Goal: Task Accomplishment & Management: Manage account settings

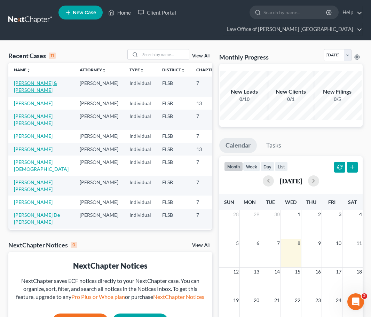
click at [24, 93] on link "[PERSON_NAME] & [PERSON_NAME]" at bounding box center [35, 86] width 43 height 13
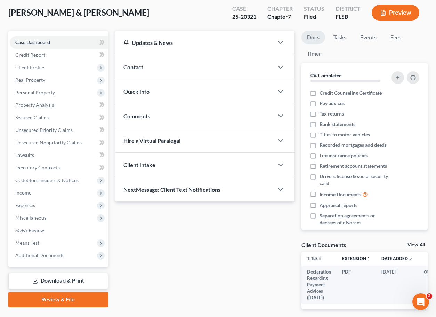
scroll to position [37, 0]
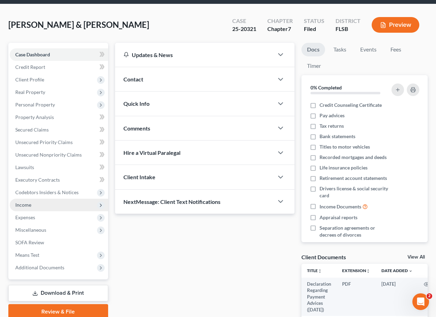
click at [31, 202] on span "Income" at bounding box center [23, 205] width 16 height 6
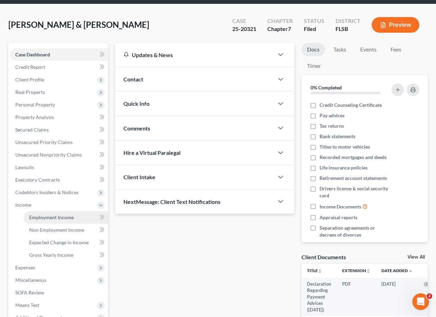
click at [50, 214] on span "Employment Income" at bounding box center [51, 217] width 45 height 6
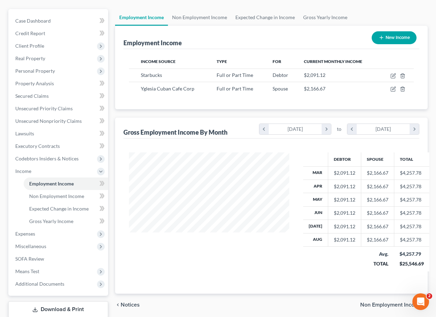
scroll to position [103, 0]
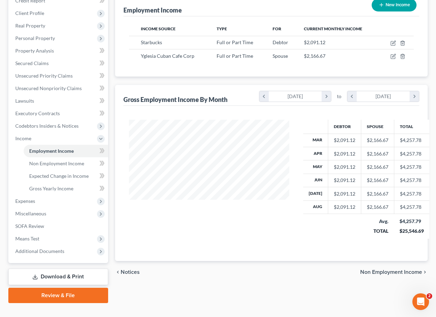
click at [64, 288] on link "Review & File" at bounding box center [58, 295] width 100 height 15
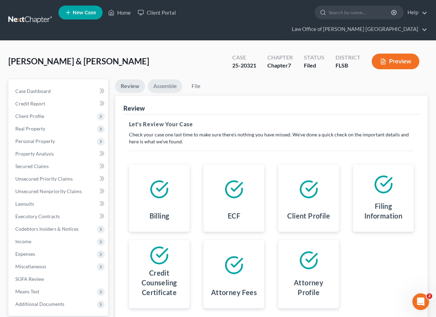
click at [164, 79] on link "Assemble" at bounding box center [165, 86] width 34 height 14
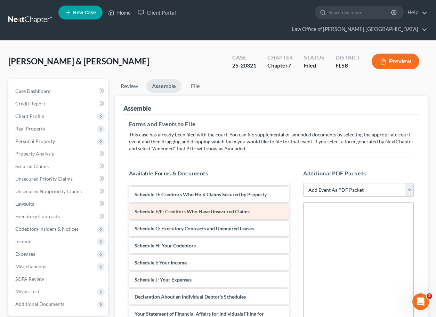
scroll to position [70, 0]
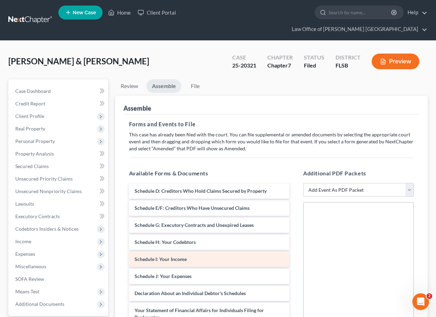
click at [182, 256] on span "Schedule I: Your Income" at bounding box center [161, 259] width 52 height 6
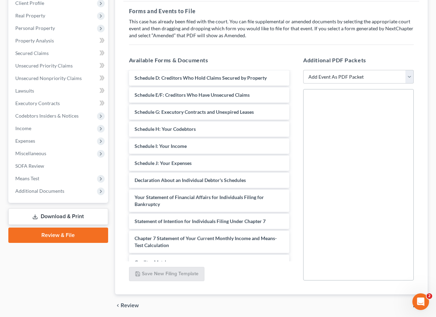
scroll to position [127, 0]
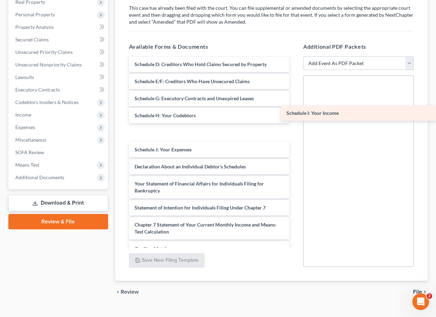
drag, startPoint x: 164, startPoint y: 120, endPoint x: 370, endPoint y: 110, distance: 206.1
click at [295, 110] on div "Schedule I: Your Income Voluntary Petition for Individuals Filing for Bankruptc…" at bounding box center [208, 160] width 171 height 343
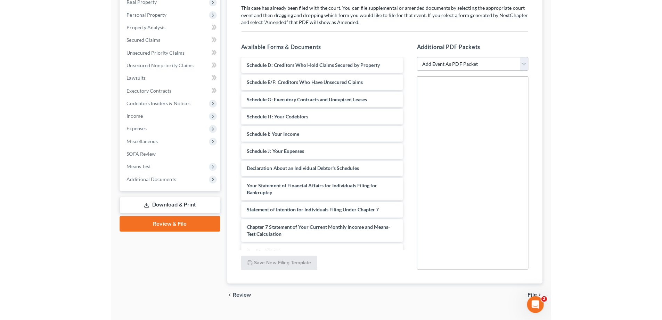
scroll to position [117, 0]
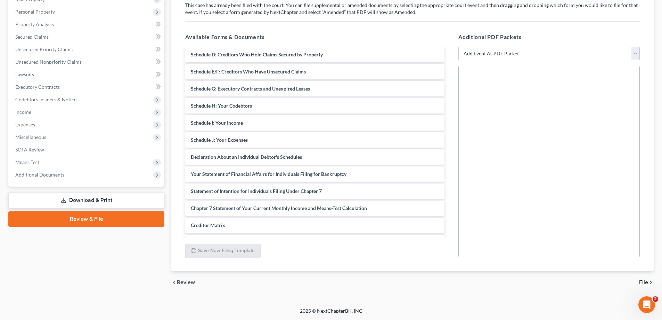
click at [375, 53] on select "Add Event As PDF Packet Affidavit Notice of Case Reassignment Affidavit to Defe…" at bounding box center [549, 54] width 181 height 14
select select "24"
click at [375, 47] on select "Add Event As PDF Packet Affidavit Notice of Case Reassignment Affidavit to Defe…" at bounding box center [549, 54] width 181 height 14
select select
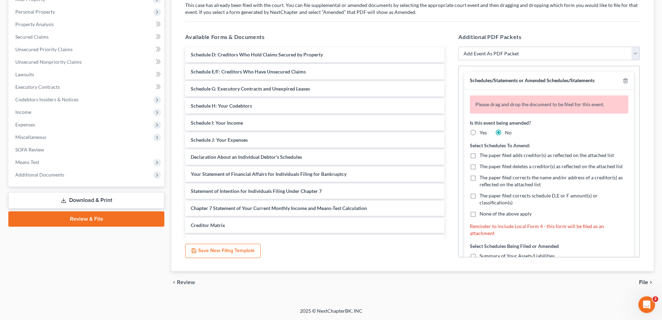
click at [375, 215] on label "None of the above apply" at bounding box center [506, 213] width 52 height 7
click at [375, 215] on input "None of the above apply" at bounding box center [485, 212] width 5 height 5
checkbox input "true"
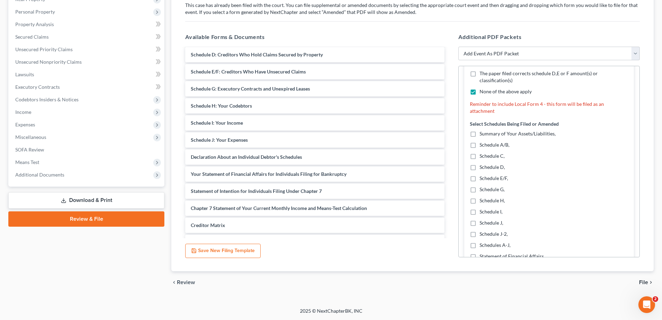
scroll to position [139, 0]
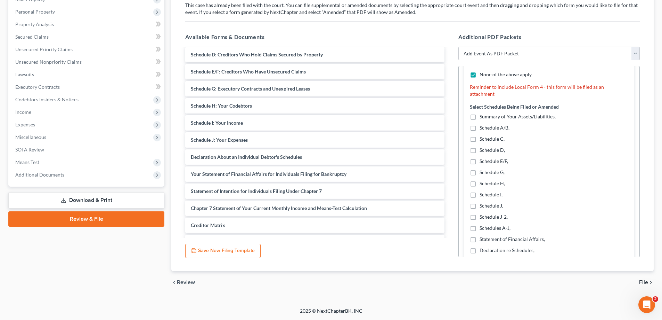
click at [375, 195] on label "Schedule I," at bounding box center [491, 194] width 23 height 7
click at [375, 195] on input "Schedule I," at bounding box center [485, 193] width 5 height 5
checkbox input "true"
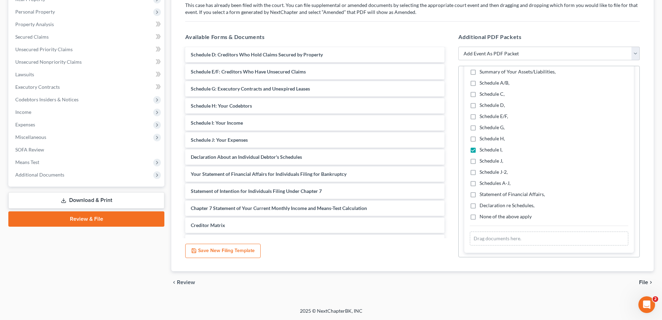
scroll to position [185, 0]
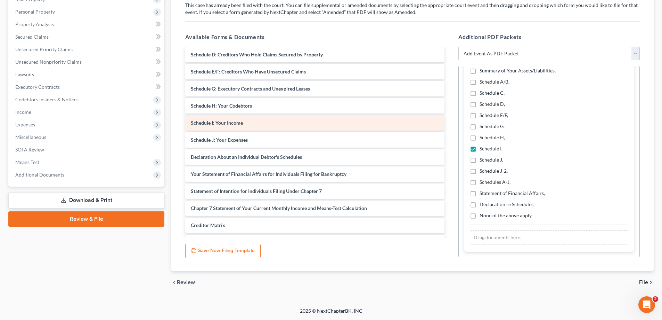
click at [226, 123] on span "Schedule I: Your Income" at bounding box center [217, 123] width 52 height 6
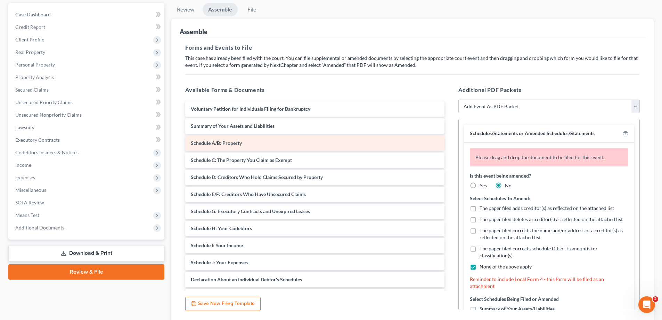
scroll to position [13, 0]
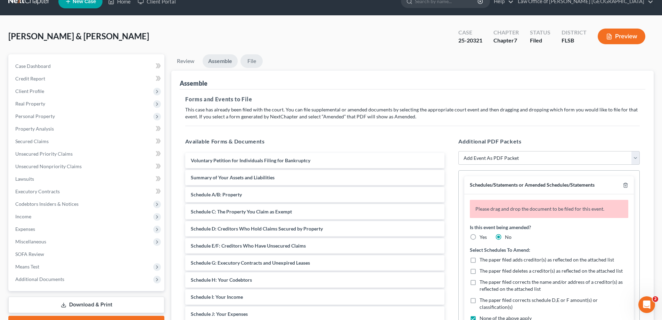
click at [254, 59] on link "File" at bounding box center [252, 61] width 22 height 14
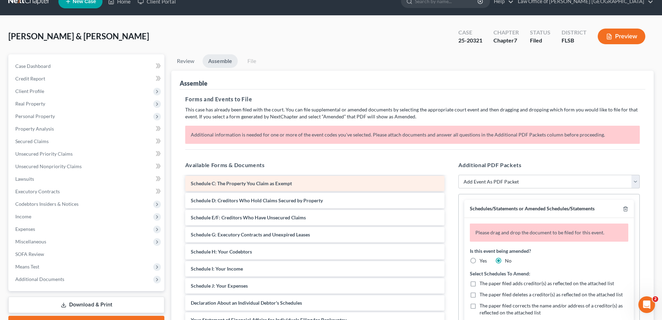
scroll to position [70, 0]
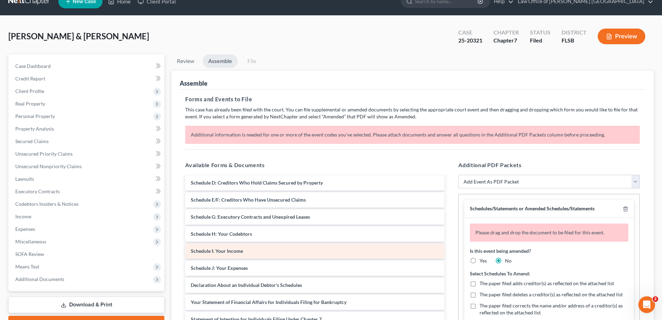
click at [244, 248] on div "Schedule I: Your Income" at bounding box center [314, 250] width 259 height 15
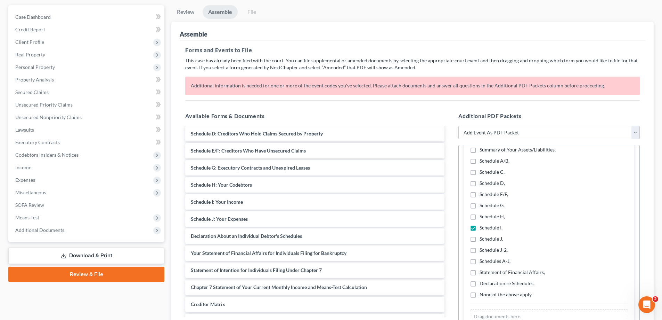
scroll to position [140, 0]
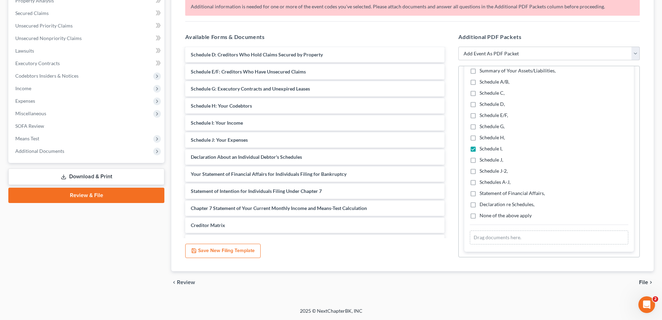
click at [95, 176] on link "Download & Print" at bounding box center [86, 176] width 156 height 16
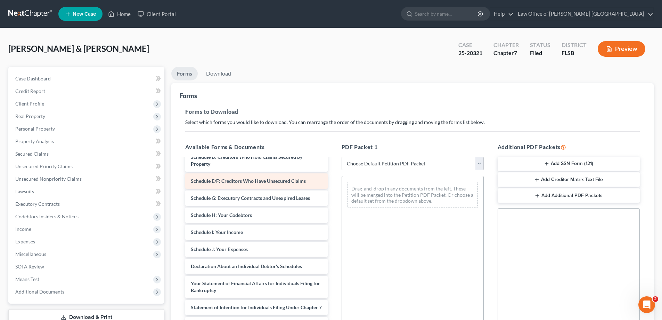
scroll to position [104, 0]
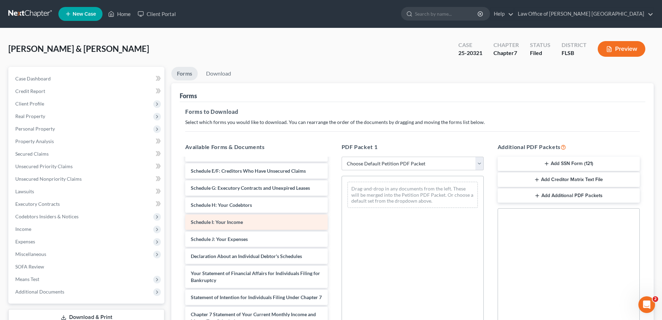
click at [228, 223] on span "Schedule I: Your Income" at bounding box center [217, 222] width 52 height 6
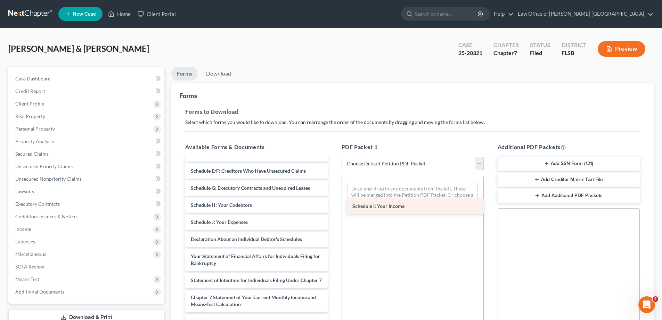
drag, startPoint x: 228, startPoint y: 223, endPoint x: 389, endPoint y: 207, distance: 162.5
click at [333, 207] on div "Schedule I: Your Income Declaration Regarding Payment Advices ([DATE]) Voluntar…" at bounding box center [256, 220] width 153 height 333
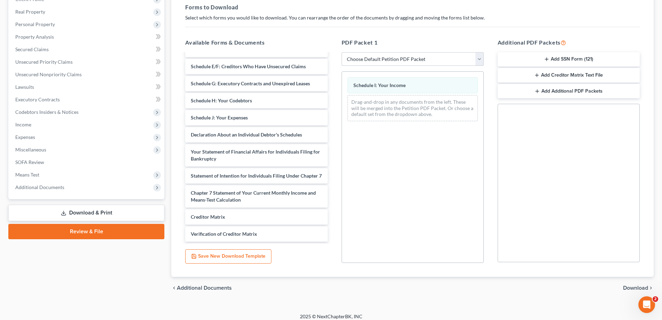
click at [375, 62] on select "Choose Default Petition PDF Packet Complete Bankruptcy Petition (all forms and …" at bounding box center [413, 59] width 142 height 14
select select "2"
click at [342, 52] on select "Choose Default Petition PDF Packet Complete Bankruptcy Petition (all forms and …" at bounding box center [413, 59] width 142 height 14
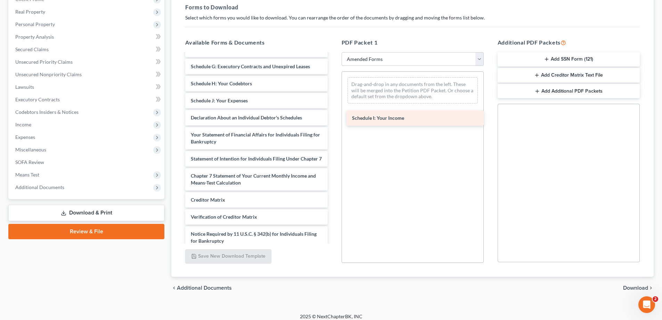
drag, startPoint x: 235, startPoint y: 102, endPoint x: 396, endPoint y: 119, distance: 161.6
click at [333, 119] on div "Schedule I: Your Income Voluntary Petition for Individuals Filing for Bankruptc…" at bounding box center [256, 108] width 153 height 316
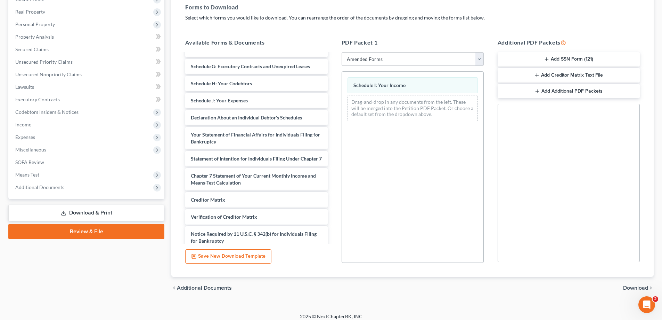
click at [375, 287] on span "Download" at bounding box center [635, 288] width 25 height 6
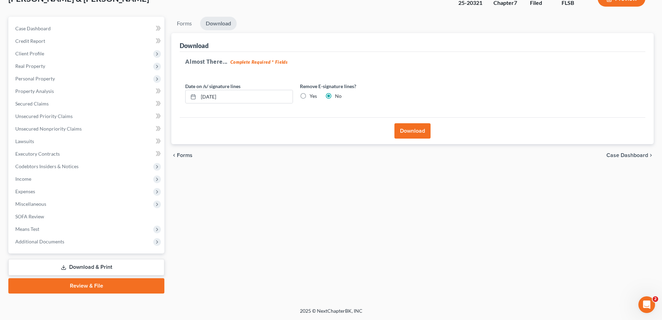
click at [375, 134] on button "Download" at bounding box center [413, 130] width 36 height 15
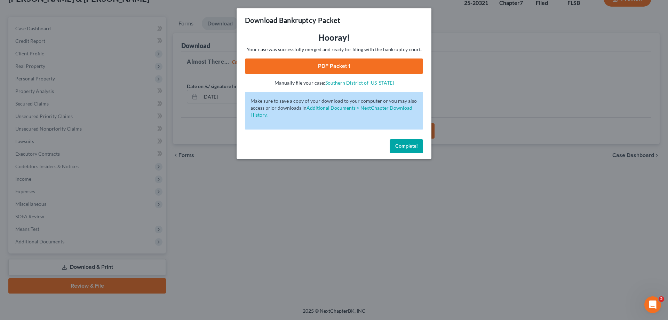
click at [334, 64] on link "PDF Packet 1" at bounding box center [334, 65] width 178 height 15
click at [344, 66] on link "PDF Packet 1" at bounding box center [334, 65] width 178 height 15
click at [375, 148] on span "Complete!" at bounding box center [406, 146] width 22 height 6
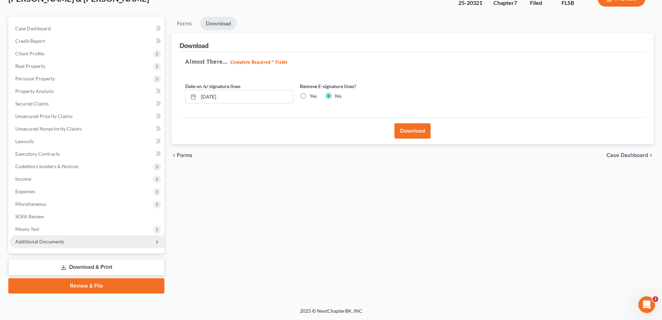
click at [56, 243] on span "Additional Documents" at bounding box center [39, 241] width 49 height 6
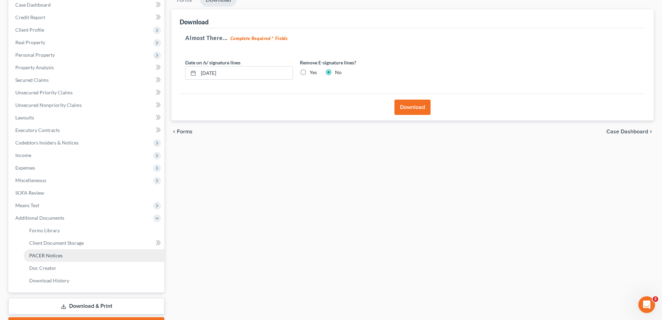
scroll to position [113, 0]
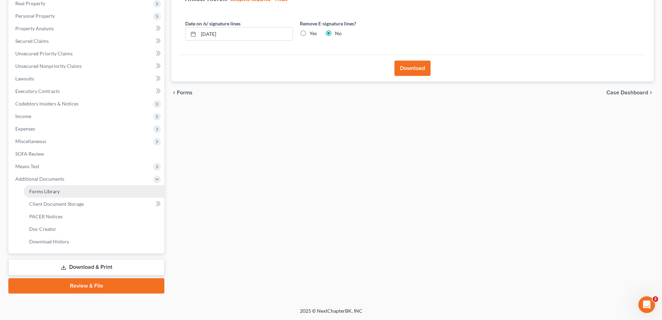
click at [51, 193] on span "Forms Library" at bounding box center [44, 191] width 31 height 6
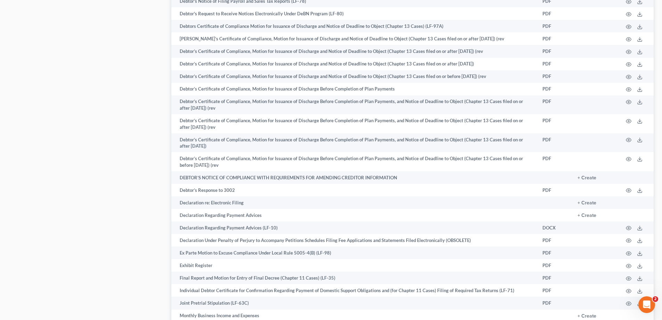
scroll to position [765, 0]
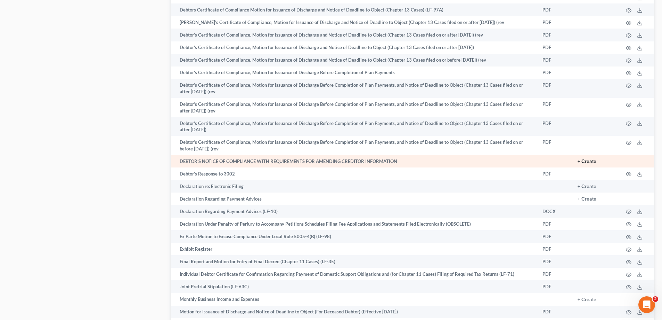
click at [375, 163] on button "+ Create" at bounding box center [587, 161] width 19 height 5
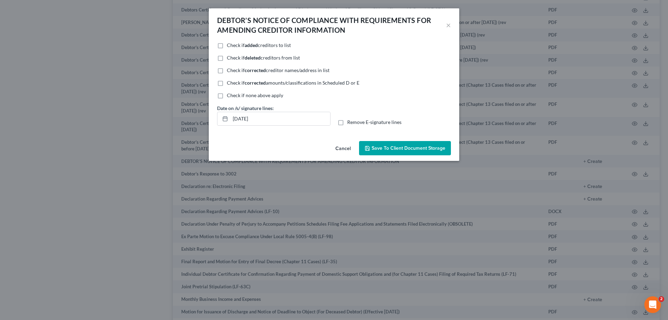
click at [227, 96] on label "Check if none above apply" at bounding box center [255, 95] width 56 height 7
click at [229, 96] on input "Check if none above apply" at bounding box center [231, 94] width 5 height 5
checkbox input "true"
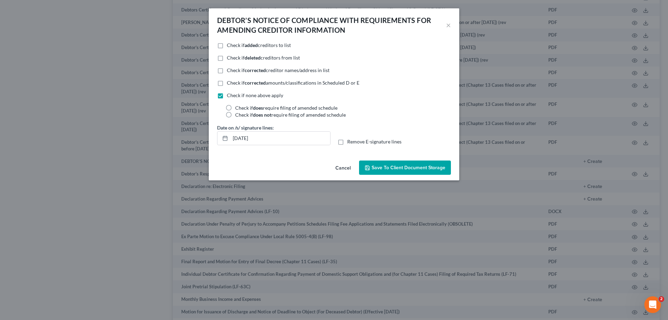
click at [235, 108] on label "Check if does require filing of amended schedule" at bounding box center [286, 107] width 102 height 7
click at [238, 108] on input "Check if does require filing of amended schedule" at bounding box center [240, 106] width 5 height 5
radio input "true"
click at [235, 108] on label "Check if does require filing of amended schedule" at bounding box center [286, 107] width 102 height 7
click at [238, 108] on input "Check if does require filing of amended schedule" at bounding box center [240, 106] width 5 height 5
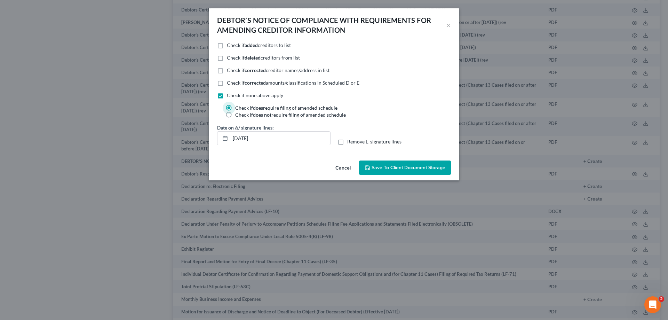
click at [235, 115] on label "Check if does not require filing of amended schedule" at bounding box center [290, 114] width 111 height 7
click at [238, 115] on input "Check if does not require filing of amended schedule" at bounding box center [240, 113] width 5 height 5
radio input "true"
click at [235, 108] on label "Check if does require filing of amended schedule" at bounding box center [286, 107] width 102 height 7
click at [238, 108] on input "Check if does require filing of amended schedule" at bounding box center [240, 106] width 5 height 5
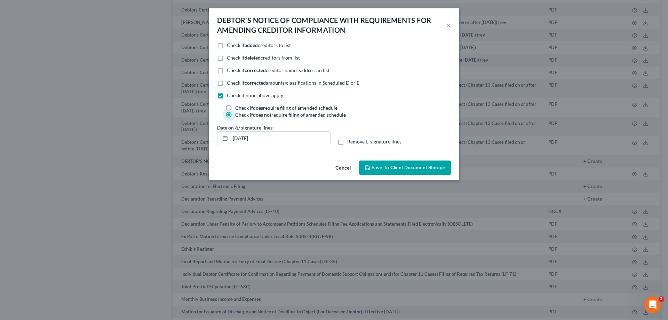
radio input "true"
radio input "false"
click at [347, 142] on label "Remove E-signature lines" at bounding box center [374, 141] width 54 height 7
click at [350, 142] on input "Remove E-signature lines" at bounding box center [352, 140] width 5 height 5
checkbox input "true"
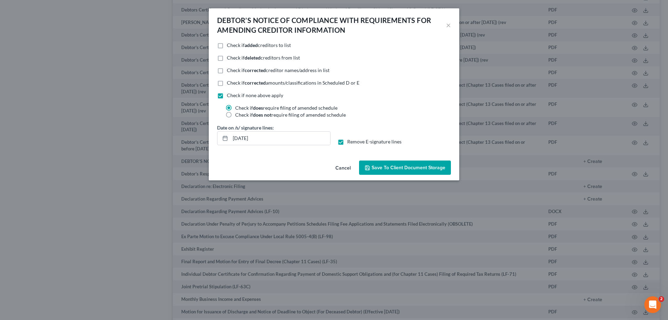
click at [375, 169] on span "Save to Client Document Storage" at bounding box center [408, 167] width 74 height 6
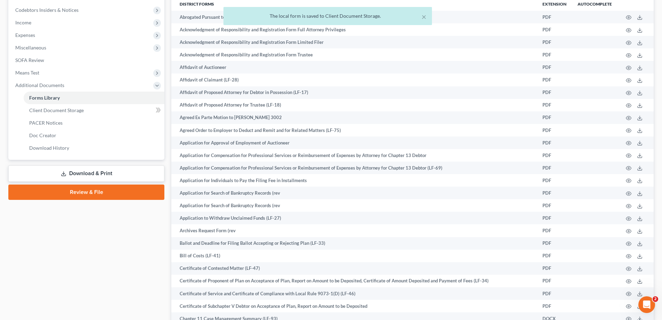
scroll to position [209, 0]
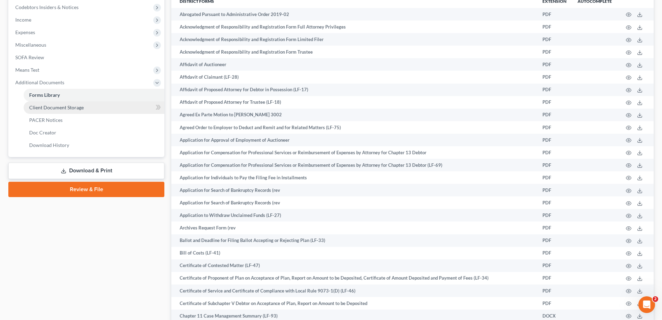
click at [73, 108] on span "Client Document Storage" at bounding box center [56, 107] width 55 height 6
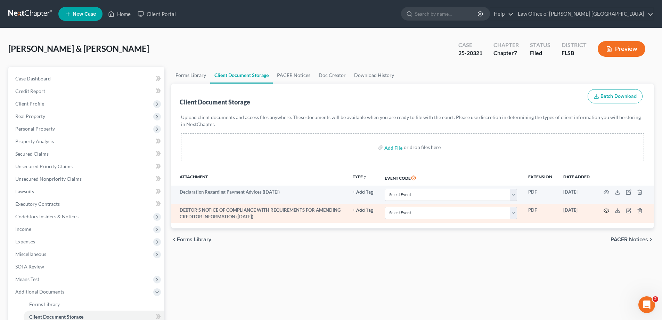
click at [375, 210] on icon "button" at bounding box center [607, 211] width 6 height 6
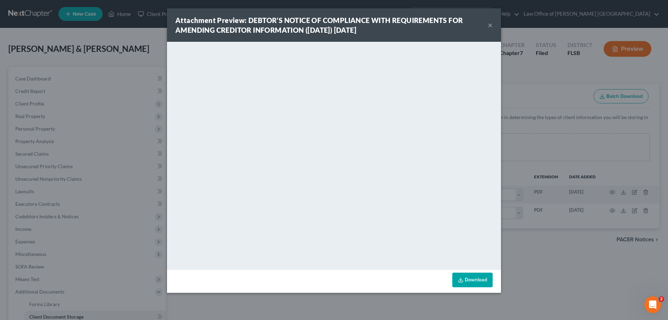
click at [375, 281] on link "Download" at bounding box center [472, 279] width 40 height 15
click at [112, 212] on div "Attachment Preview: DEBTOR’S NOTICE OF COMPLIANCE WITH REQUIREMENTS FOR AMENDIN…" at bounding box center [334, 160] width 668 height 320
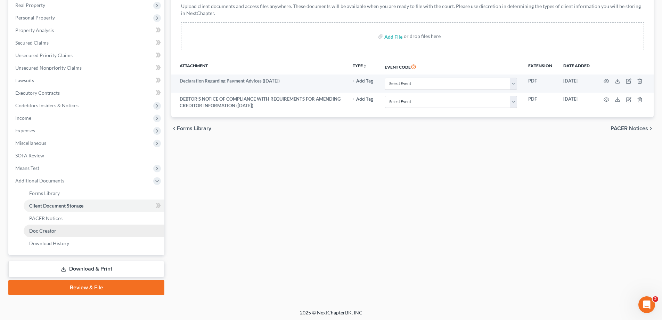
scroll to position [113, 0]
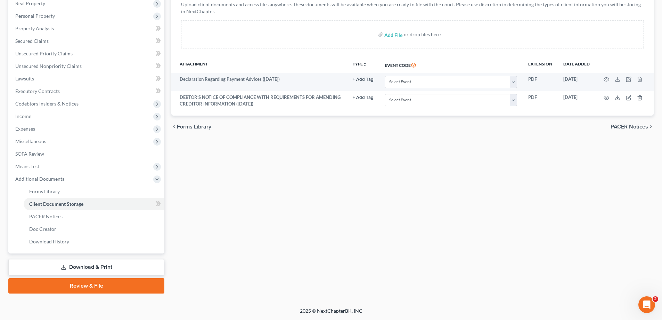
click at [97, 269] on link "Download & Print" at bounding box center [86, 267] width 156 height 16
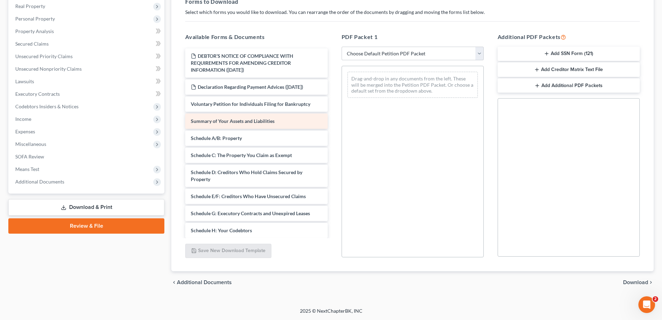
click at [257, 123] on span "Summary of Your Assets and Liabilities" at bounding box center [233, 121] width 84 height 6
click at [375, 54] on select "Choose Default Petition PDF Packet Complete Bankruptcy Petition (all forms and …" at bounding box center [413, 54] width 142 height 14
select select "2"
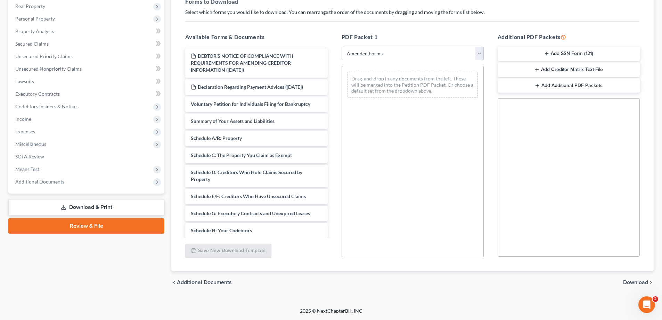
click at [342, 47] on select "Choose Default Petition PDF Packet Complete Bankruptcy Petition (all forms and …" at bounding box center [413, 54] width 142 height 14
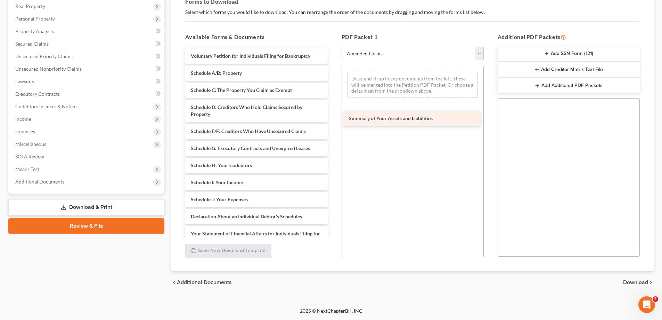
drag, startPoint x: 263, startPoint y: 72, endPoint x: 421, endPoint y: 118, distance: 164.5
click at [333, 118] on div "Summary of Your Assets and Liabilities Voluntary Petition for Individuals Filin…" at bounding box center [256, 206] width 153 height 316
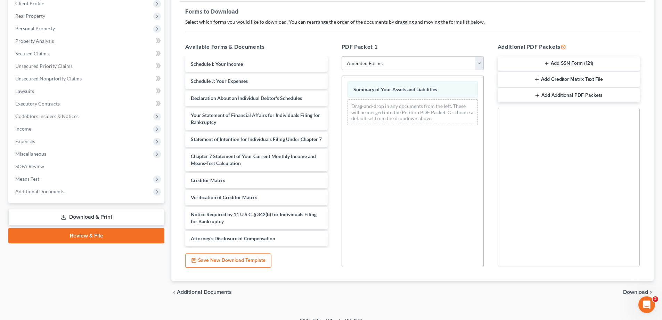
scroll to position [110, 0]
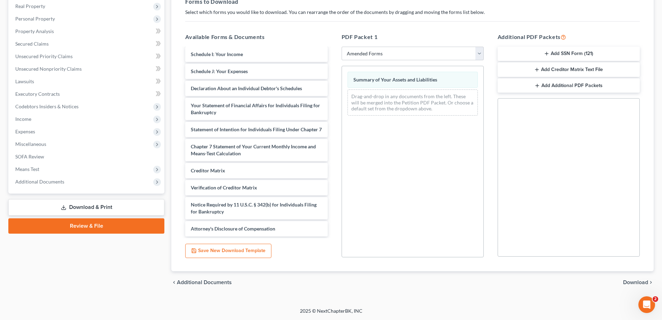
click at [375, 283] on span "Download" at bounding box center [635, 282] width 25 height 6
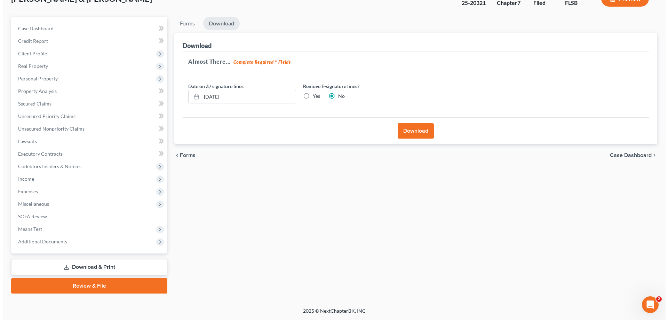
scroll to position [50, 0]
click at [310, 96] on label "Yes" at bounding box center [313, 95] width 7 height 7
click at [313, 96] on input "Yes" at bounding box center [315, 94] width 5 height 5
radio input "true"
radio input "false"
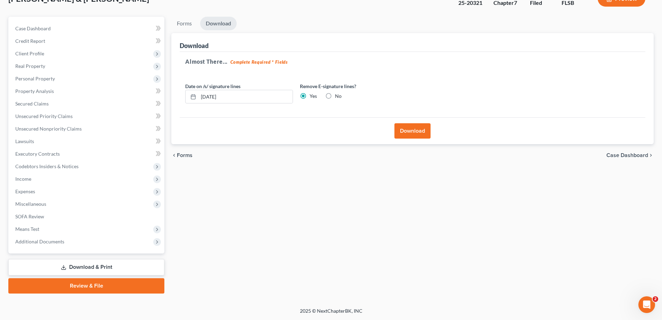
click at [375, 133] on button "Download" at bounding box center [413, 130] width 36 height 15
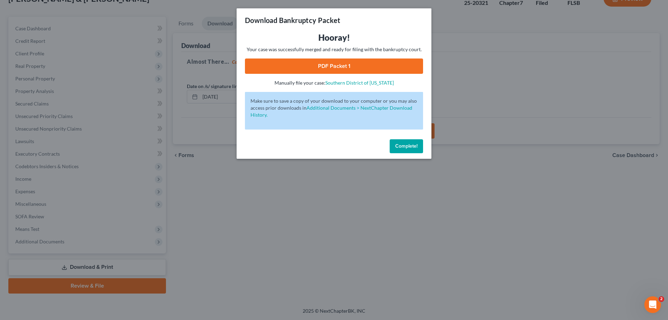
click at [343, 68] on link "PDF Packet 1" at bounding box center [334, 65] width 178 height 15
